Goal: Transaction & Acquisition: Purchase product/service

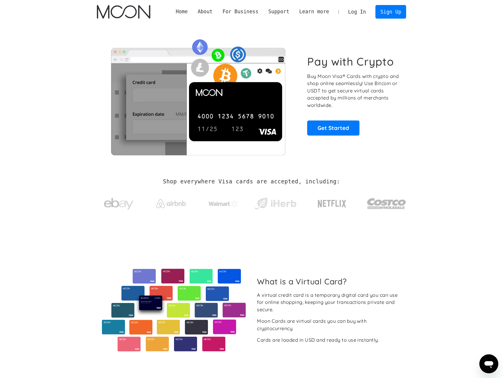
click at [360, 14] on link "Log In" at bounding box center [357, 11] width 28 height 13
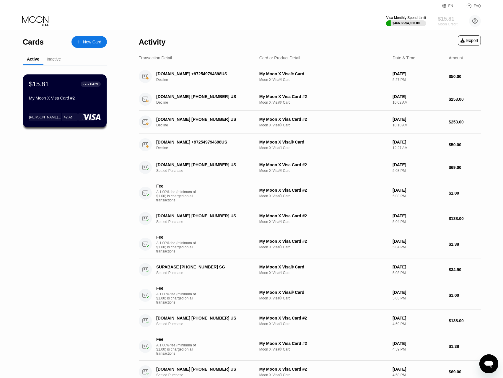
click at [441, 20] on div "$15.81" at bounding box center [448, 19] width 20 height 6
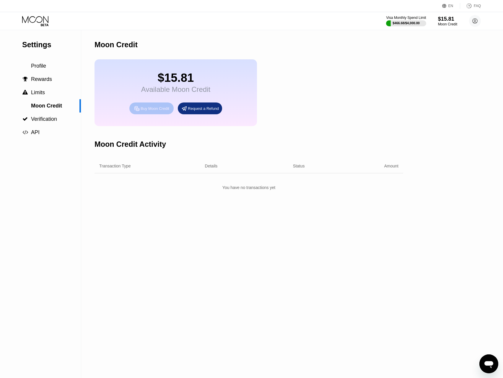
click at [151, 111] on div "Buy Moon Credit" at bounding box center [155, 108] width 29 height 5
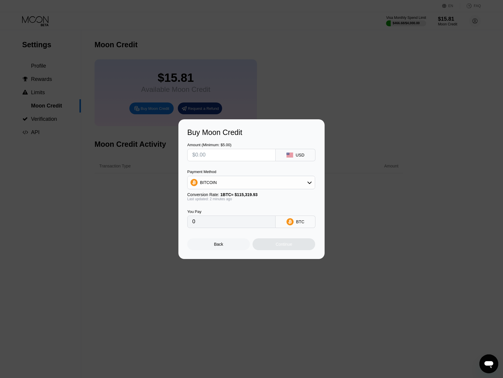
click at [211, 158] on input "text" at bounding box center [231, 155] width 78 height 12
type input "$5"
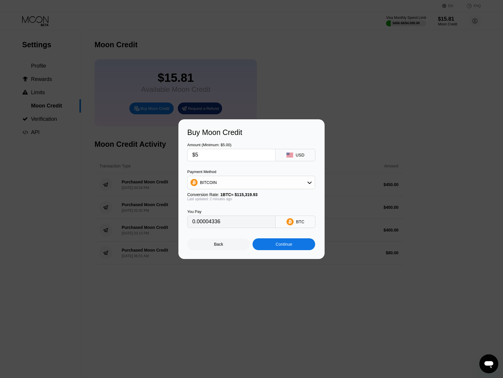
type input "0.00004336"
type input "$50"
type input "0.00043358"
type input "$500"
type input "0.00433577"
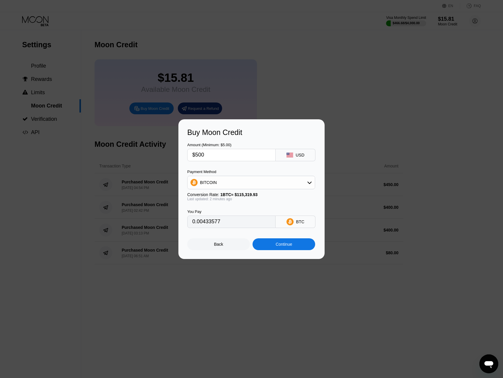
type input "$500"
click at [238, 184] on div "BITCOIN" at bounding box center [251, 183] width 127 height 12
click at [215, 215] on div "USDT on TRON" at bounding box center [251, 212] width 124 height 12
type input "505.05"
click at [212, 185] on div "USDT on TRON" at bounding box center [215, 182] width 30 height 5
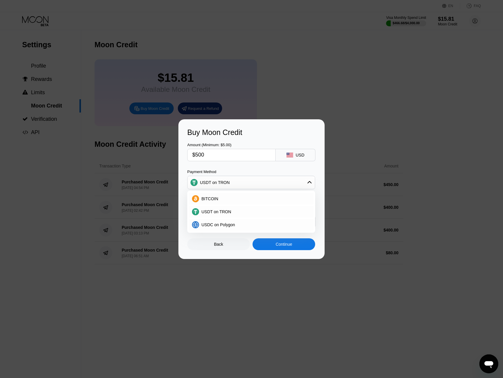
click at [212, 185] on div "USDT on TRON" at bounding box center [215, 182] width 30 height 5
click at [245, 170] on div "Payment Method" at bounding box center [251, 172] width 128 height 4
click at [285, 246] on div "Continue" at bounding box center [284, 244] width 17 height 5
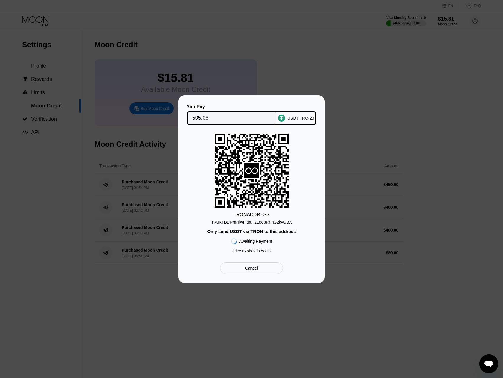
click at [262, 221] on div "TKuKTBDRmHiwmg8...z1d8pRrmGzkvGBX" at bounding box center [251, 222] width 81 height 5
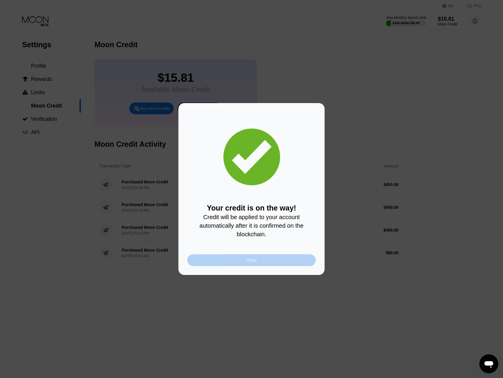
click at [251, 266] on div "Close" at bounding box center [251, 260] width 129 height 12
